Goal: Task Accomplishment & Management: Use online tool/utility

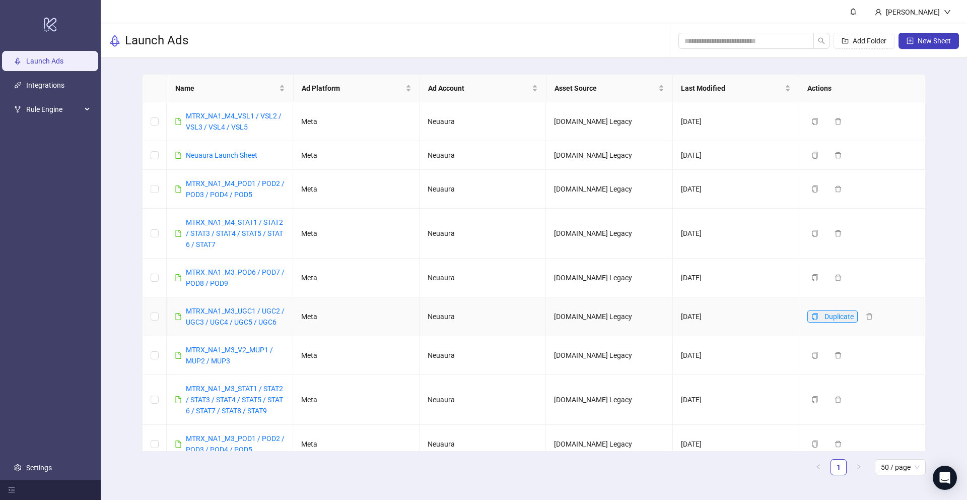
click at [812, 317] on icon "copy" at bounding box center [815, 316] width 7 height 7
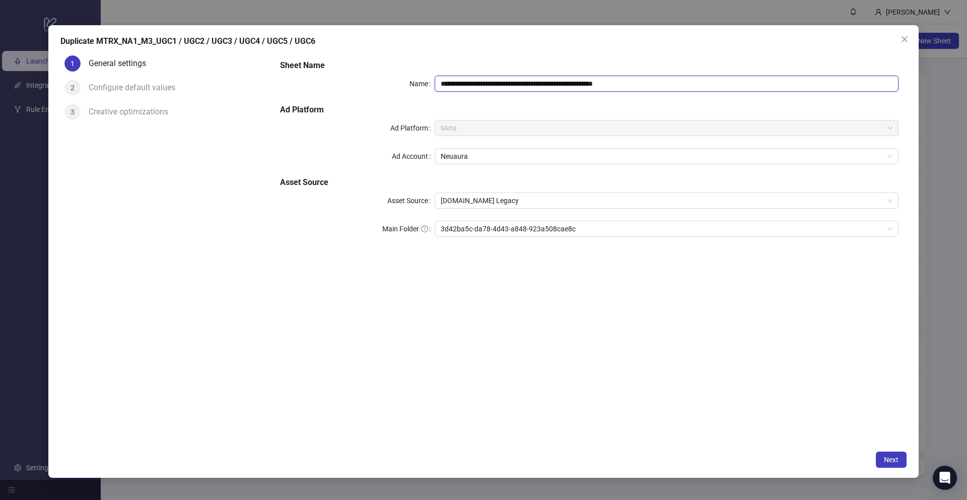
click at [488, 82] on input "**********" at bounding box center [667, 84] width 464 height 16
drag, startPoint x: 668, startPoint y: 83, endPoint x: 633, endPoint y: 83, distance: 35.8
click at [633, 83] on input "**********" at bounding box center [667, 84] width 464 height 16
click at [599, 232] on span "3d42ba5c-da78-4d43-a848-923a508cae8c" at bounding box center [667, 228] width 452 height 15
type input "**********"
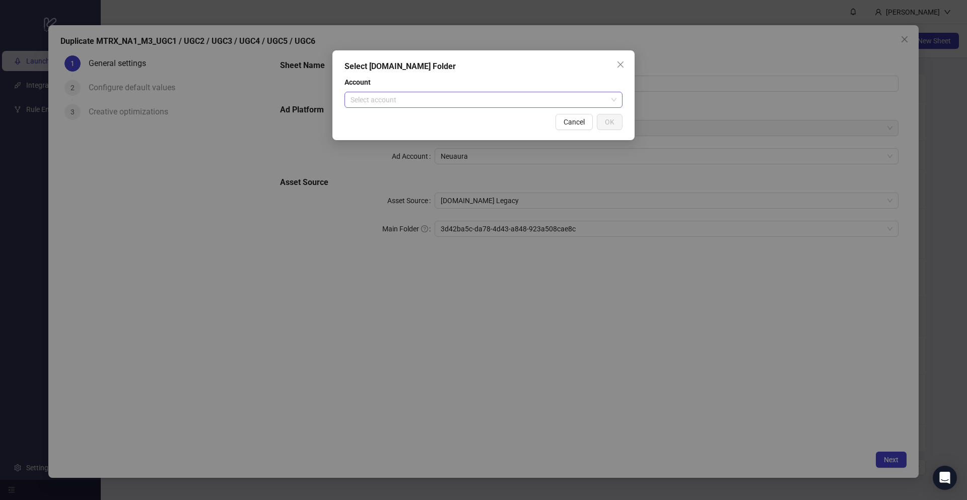
click at [570, 104] on input "search" at bounding box center [479, 99] width 257 height 15
click at [540, 113] on div "Mtrx Media" at bounding box center [484, 120] width 274 height 16
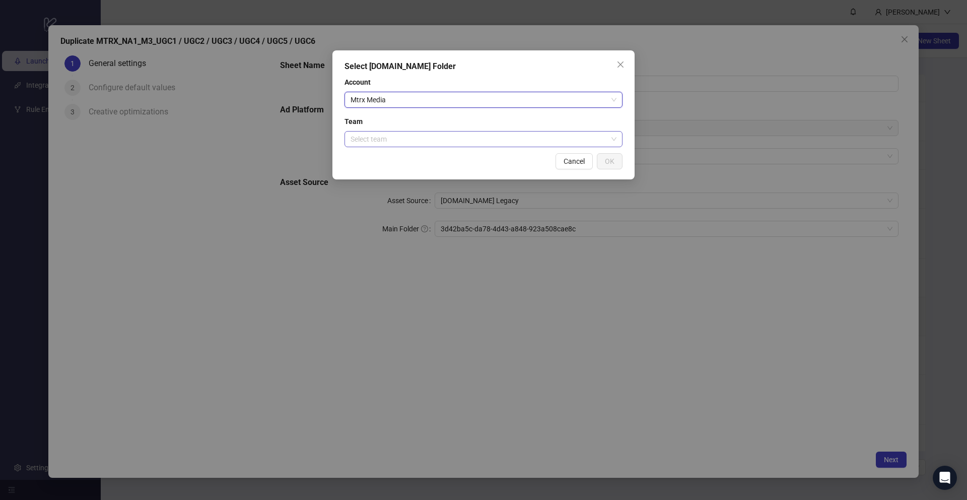
click at [500, 143] on input "search" at bounding box center [479, 138] width 257 height 15
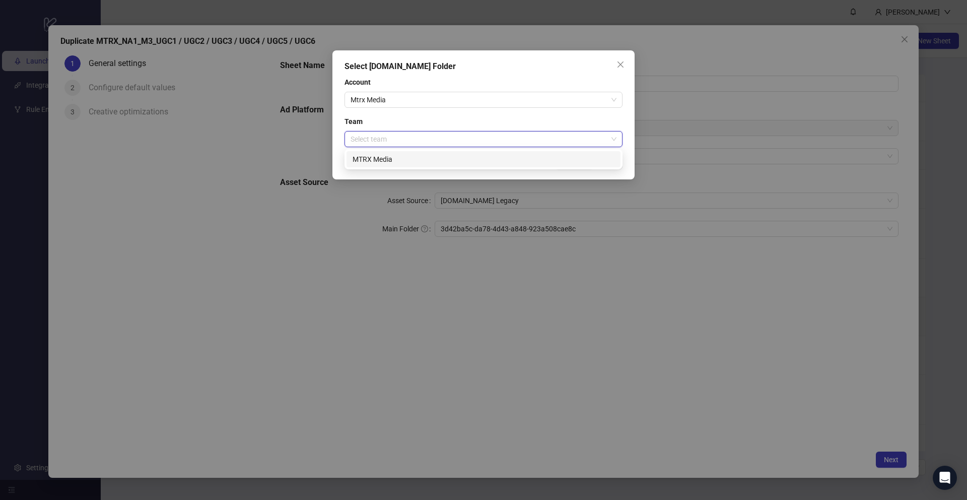
click at [488, 159] on div "MTRX Media" at bounding box center [484, 159] width 262 height 11
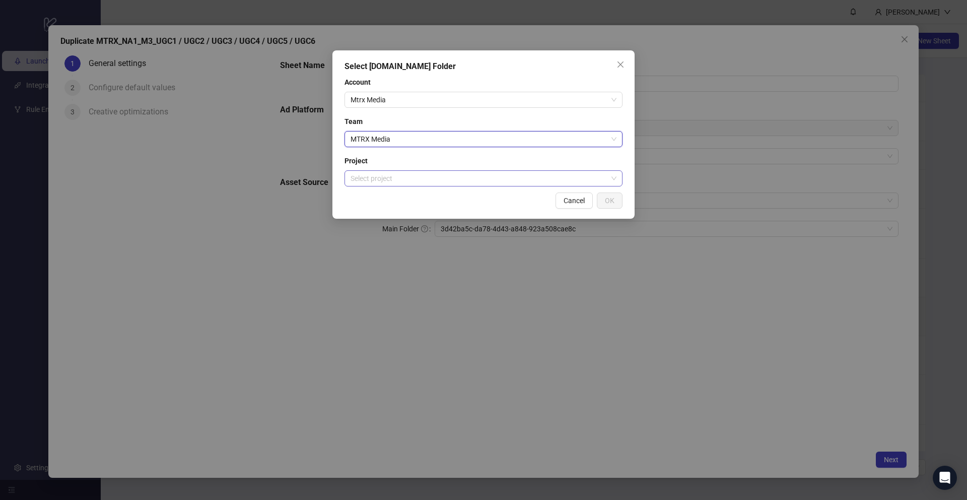
click at [444, 186] on div "Select project" at bounding box center [484, 178] width 278 height 16
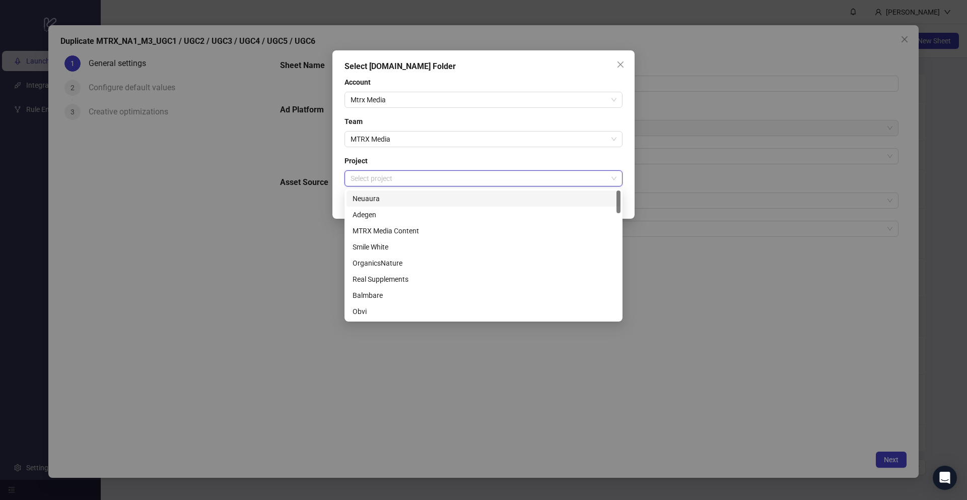
click at [418, 196] on div "Neuaura" at bounding box center [484, 198] width 262 height 11
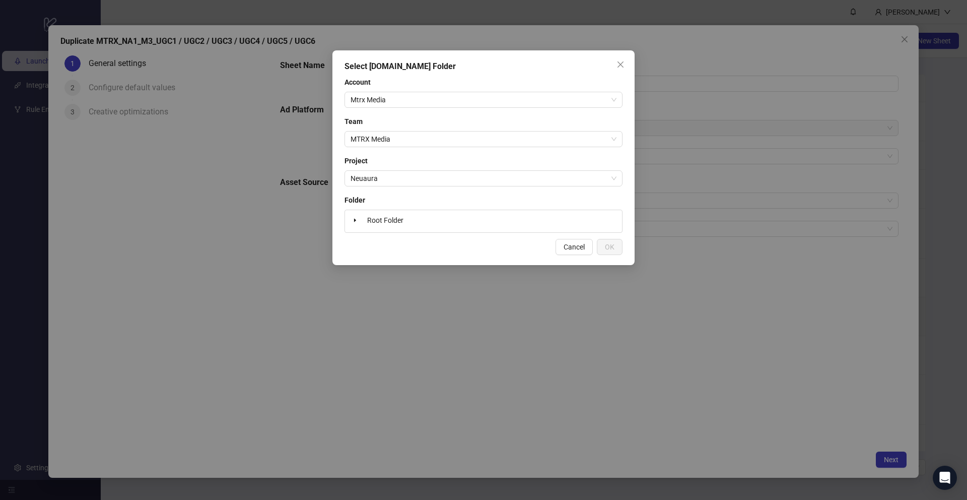
click at [463, 221] on div "Root Folder" at bounding box center [483, 221] width 269 height 14
click at [365, 216] on span "Root Folder" at bounding box center [385, 220] width 44 height 12
click at [356, 220] on icon "caret-down" at bounding box center [355, 220] width 5 height 5
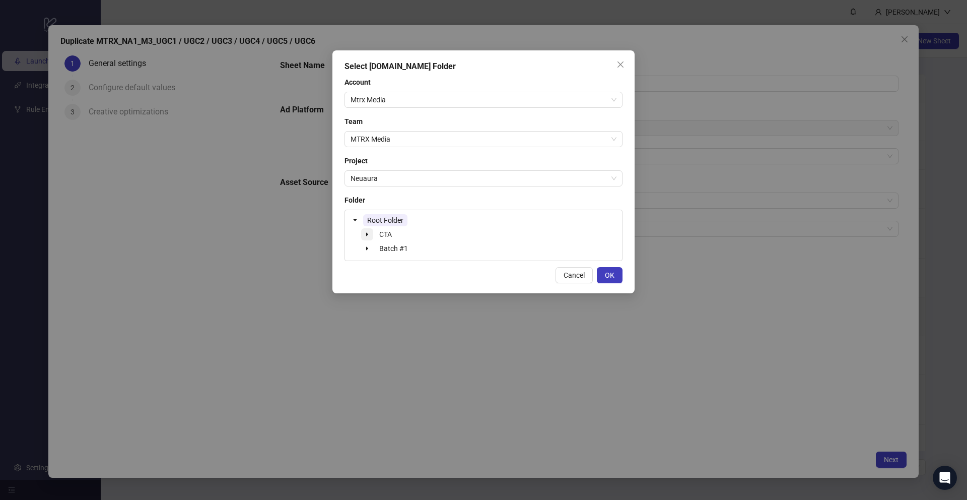
click at [366, 232] on icon "caret-down" at bounding box center [367, 234] width 5 height 5
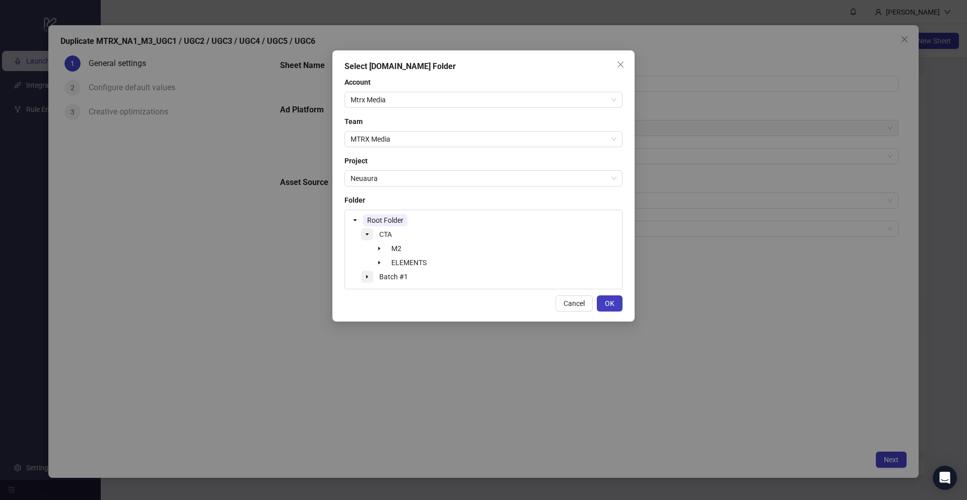
click at [367, 279] on span at bounding box center [367, 277] width 12 height 12
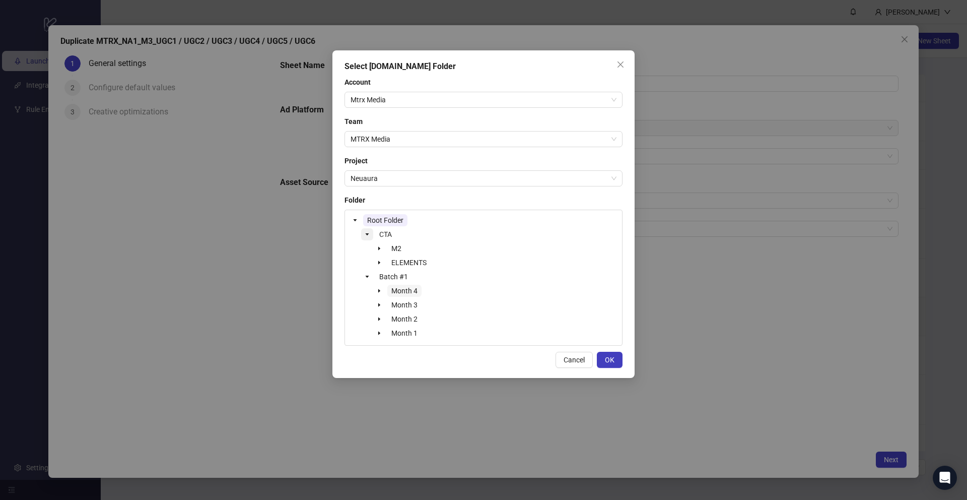
click at [402, 291] on span "Month 4" at bounding box center [404, 291] width 26 height 8
click at [618, 365] on button "OK" at bounding box center [610, 360] width 26 height 16
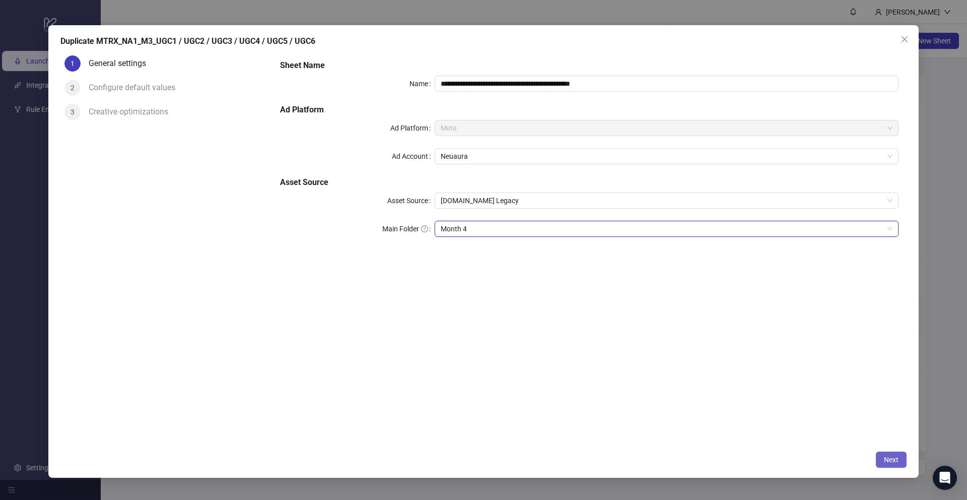
click at [899, 458] on button "Next" at bounding box center [891, 459] width 31 height 16
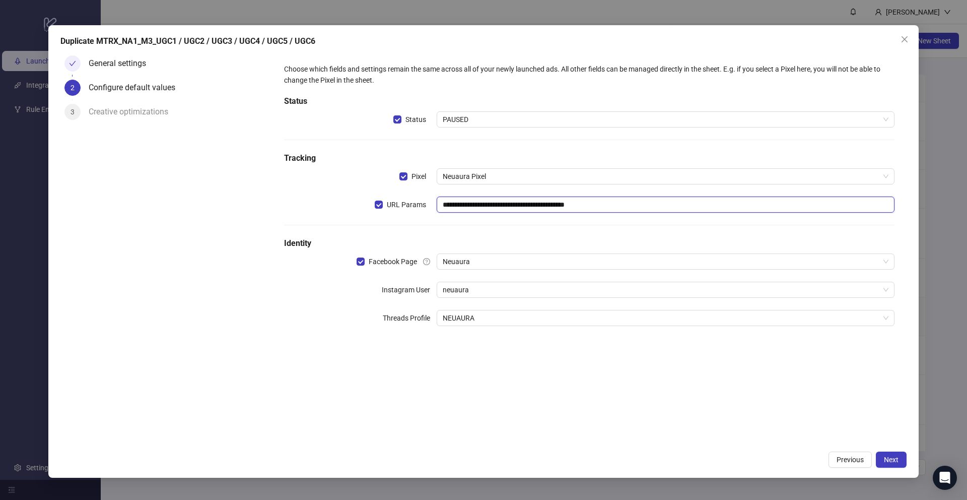
click at [572, 200] on input "**********" at bounding box center [666, 204] width 458 height 16
click at [891, 460] on span "Next" at bounding box center [891, 459] width 15 height 8
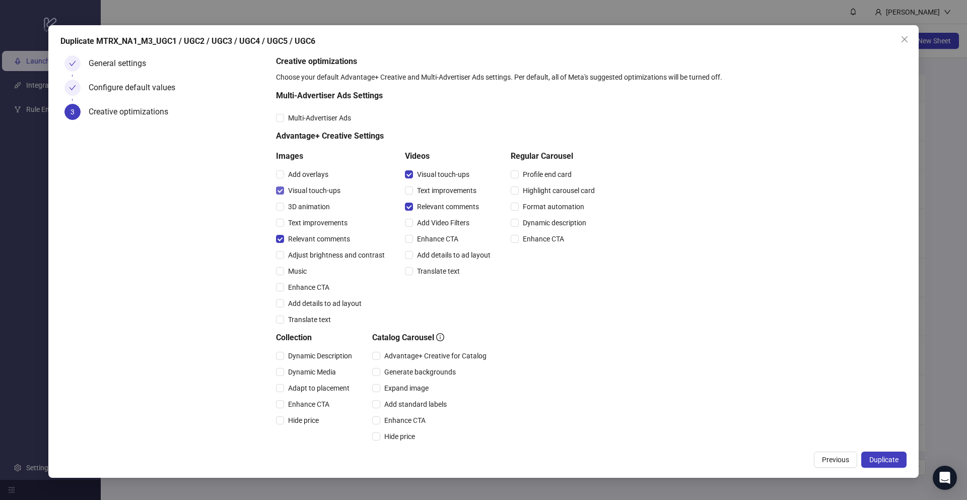
click at [303, 190] on span "Visual touch-ups" at bounding box center [314, 190] width 60 height 11
click at [441, 173] on span "Visual touch-ups" at bounding box center [443, 174] width 60 height 11
click at [884, 457] on span "Duplicate" at bounding box center [883, 459] width 29 height 8
